Goal: Task Accomplishment & Management: Use online tool/utility

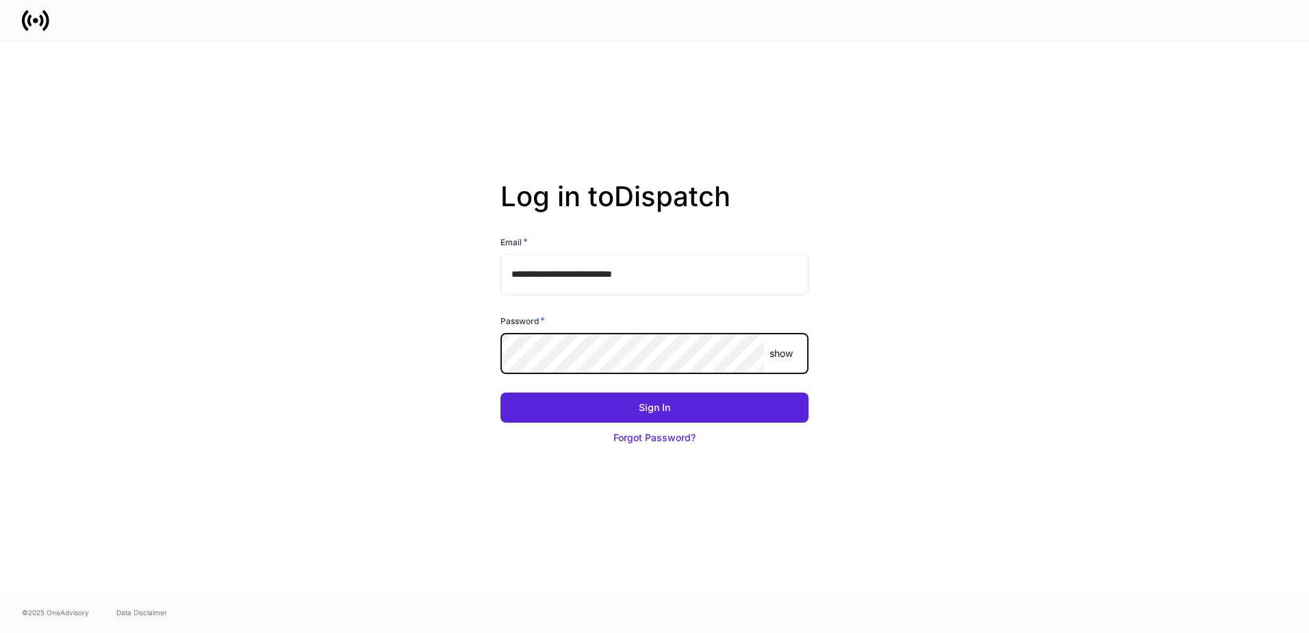
click at [501, 392] on button "Sign In" at bounding box center [655, 407] width 308 height 30
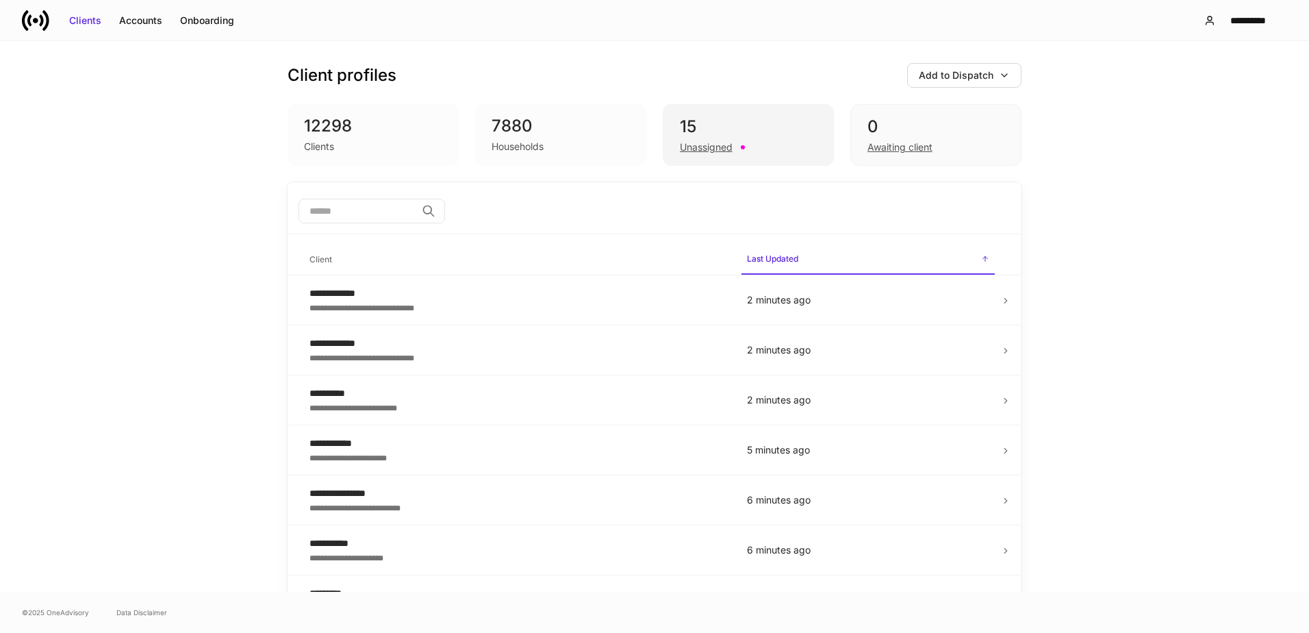
click at [723, 131] on div "15" at bounding box center [748, 127] width 137 height 22
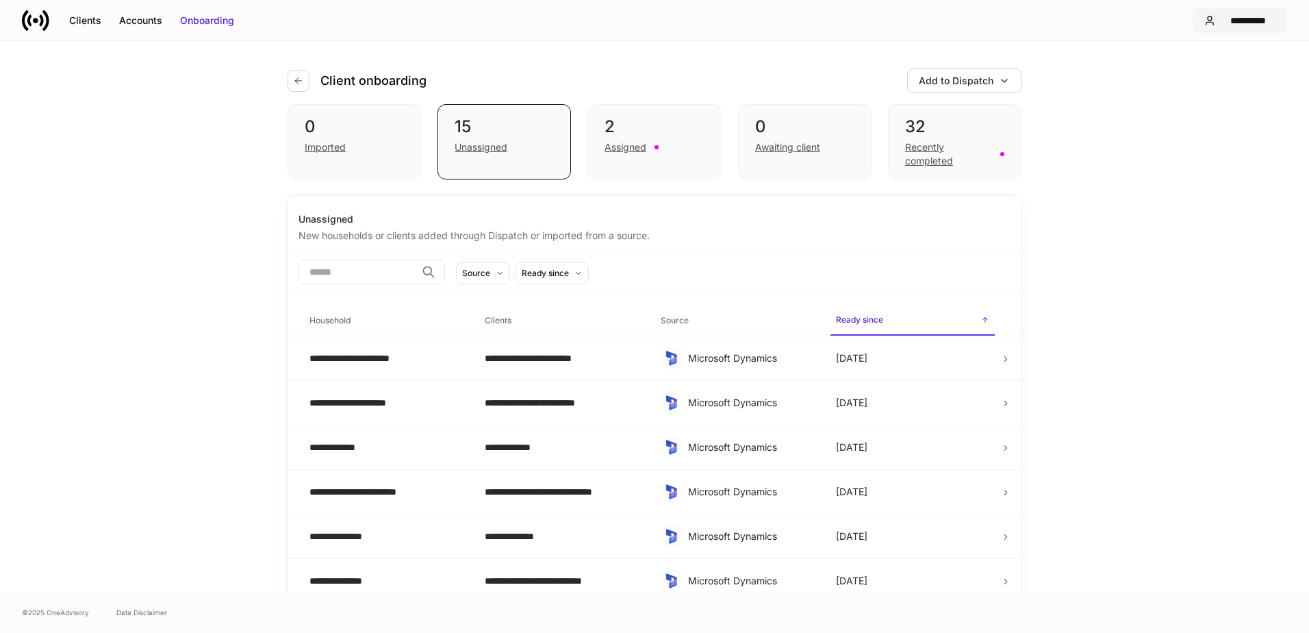
click at [1246, 24] on div "**********" at bounding box center [1248, 21] width 55 height 14
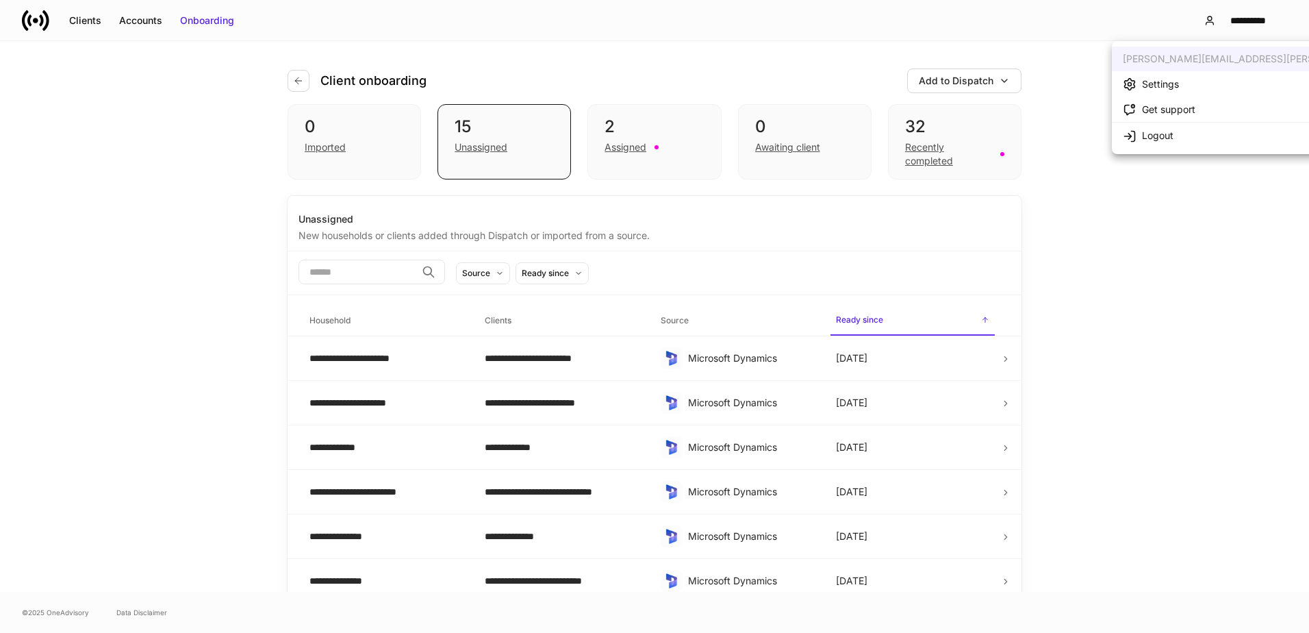
click at [1165, 91] on div "Settings" at bounding box center [1151, 84] width 56 height 14
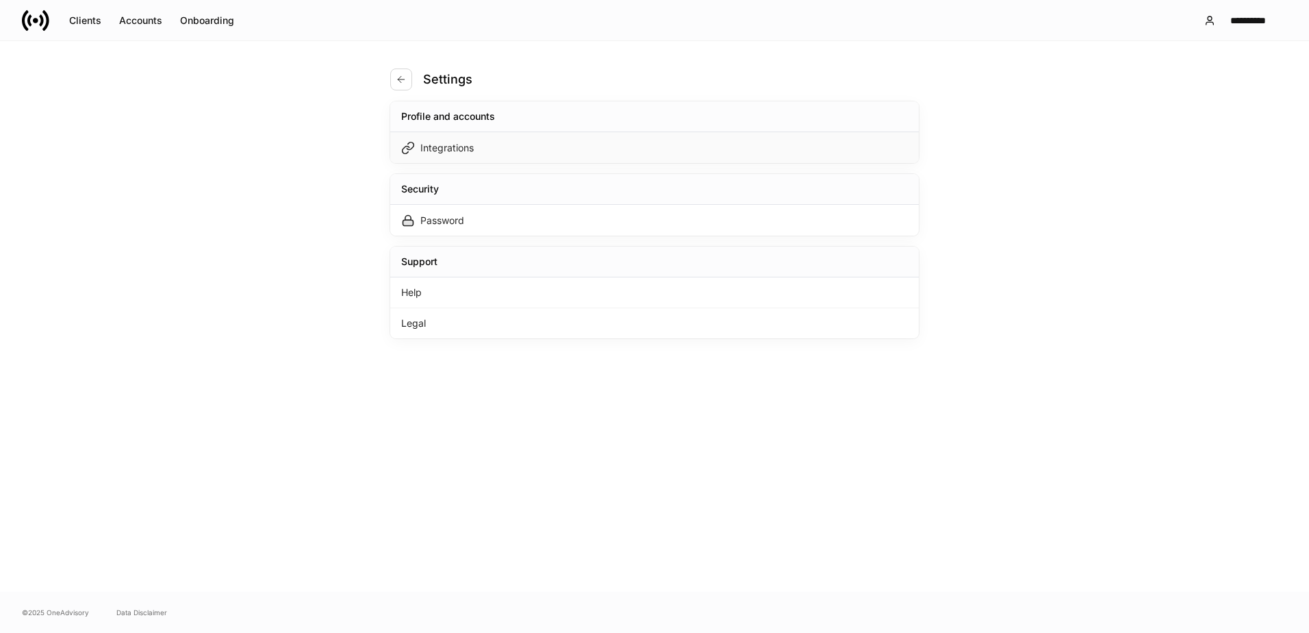
click at [470, 147] on div "Integrations" at bounding box center [446, 148] width 53 height 14
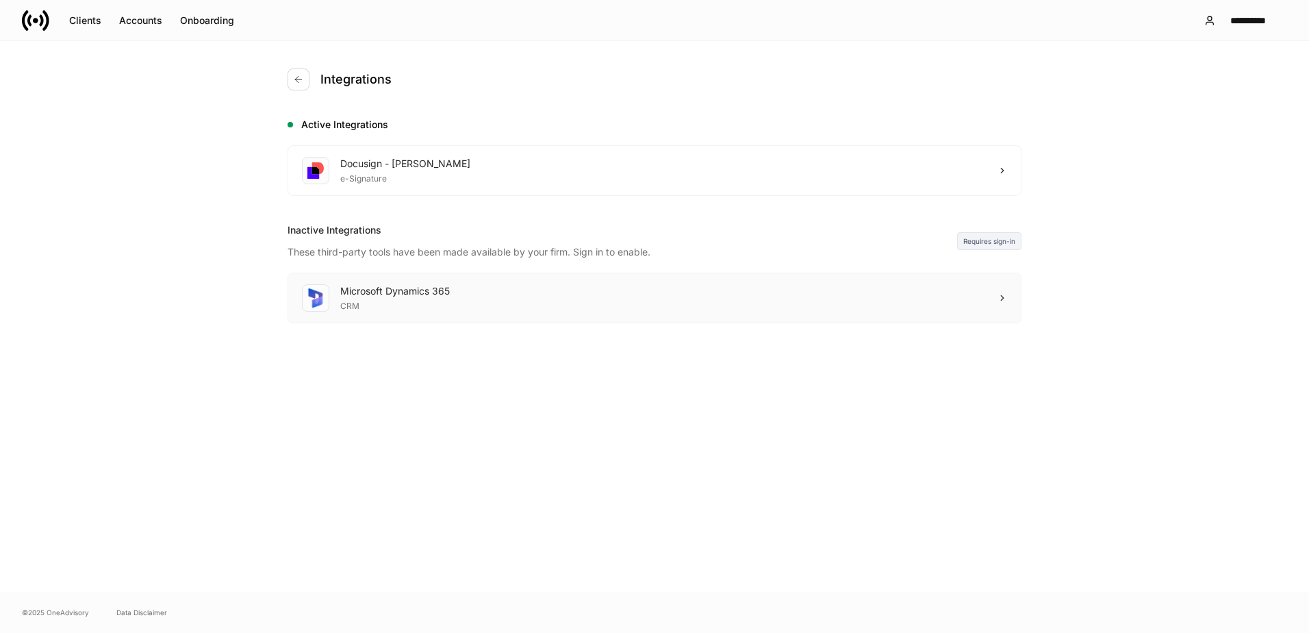
click at [543, 294] on div "Microsoft Dynamics 365 CRM" at bounding box center [654, 297] width 733 height 49
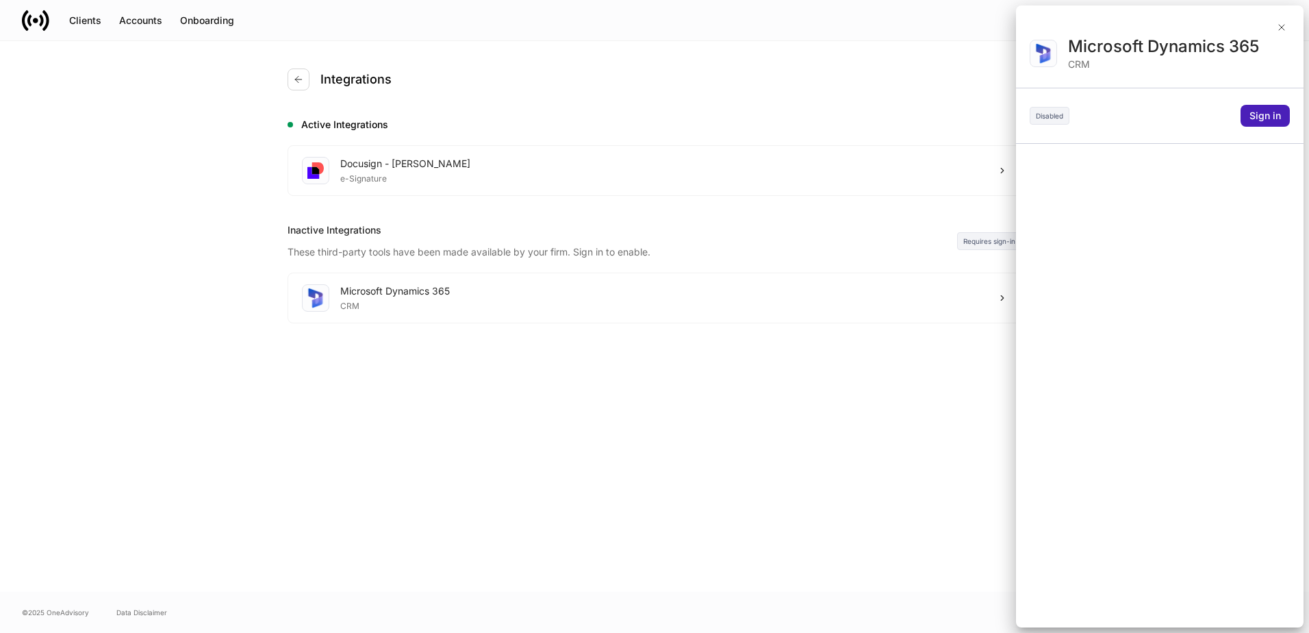
click at [1269, 121] on div "Sign in" at bounding box center [1265, 116] width 31 height 14
